Goal: Information Seeking & Learning: Learn about a topic

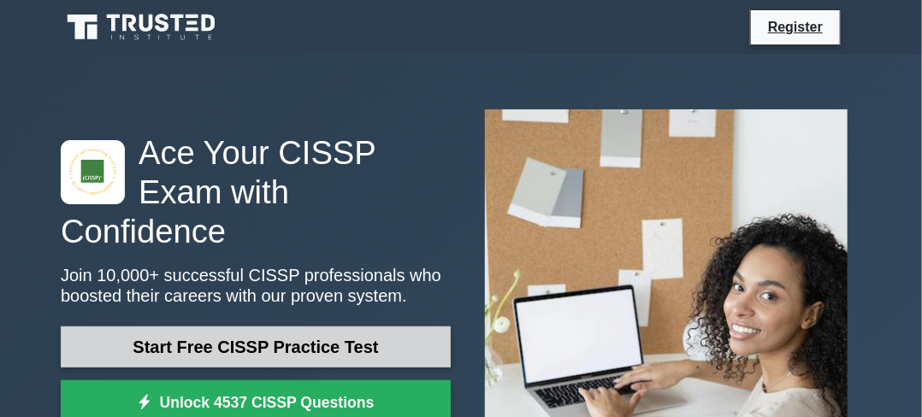
click at [359, 327] on link "Start Free CISSP Practice Test" at bounding box center [256, 347] width 390 height 41
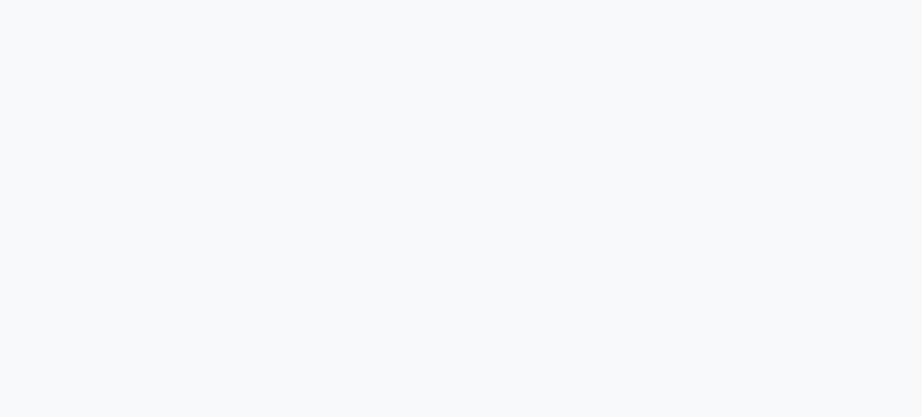
scroll to position [506, 0]
